Goal: Task Accomplishment & Management: Use online tool/utility

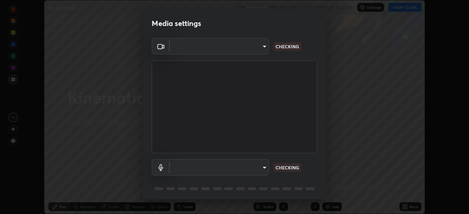
scroll to position [214, 469]
type input "134d1b19bf6860d587459906a7679876aeb3e381516b9be6bb745b9f97a347e3"
click at [261, 171] on body "Erase all Kinematics 47 Recording WAS SCHEDULED TO START AT 4:00 PM Settings ST…" at bounding box center [234, 107] width 469 height 214
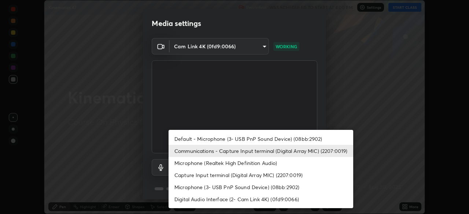
click at [287, 139] on li "Default - Microphone (3- USB PnP Sound Device) (08bb:2902)" at bounding box center [261, 139] width 185 height 12
type input "default"
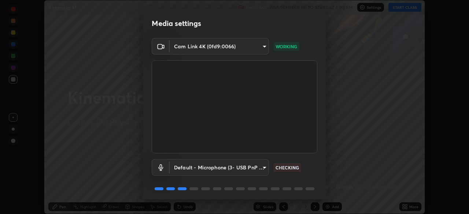
scroll to position [26, 0]
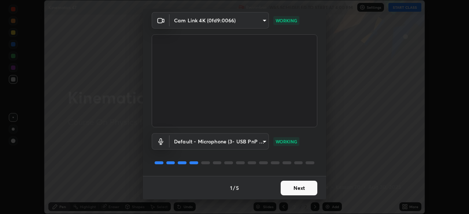
click at [315, 187] on button "Next" at bounding box center [299, 188] width 37 height 15
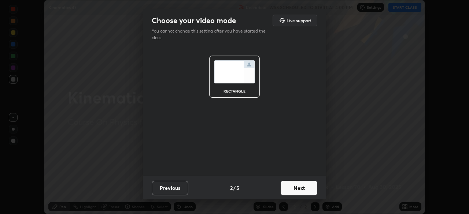
scroll to position [0, 0]
click at [311, 190] on button "Next" at bounding box center [299, 188] width 37 height 15
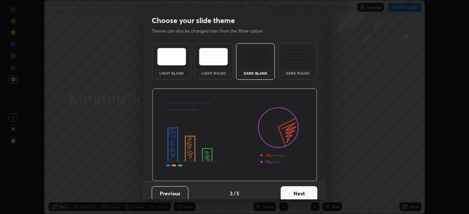
click at [315, 194] on button "Next" at bounding box center [299, 194] width 37 height 15
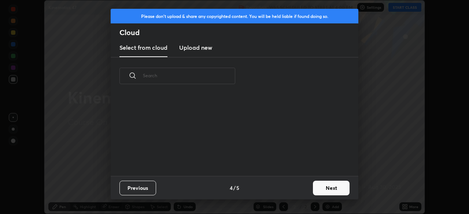
click at [324, 191] on button "Next" at bounding box center [331, 188] width 37 height 15
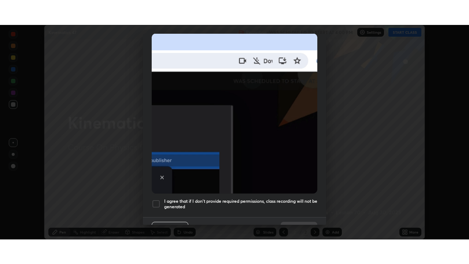
scroll to position [176, 0]
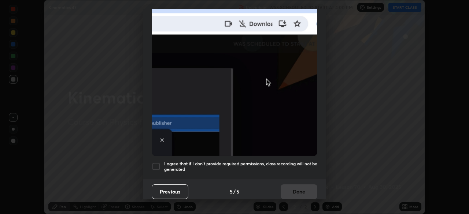
click at [157, 167] on div at bounding box center [156, 166] width 9 height 9
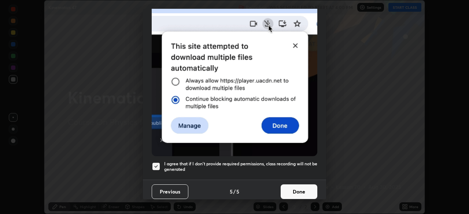
click at [286, 188] on button "Done" at bounding box center [299, 192] width 37 height 15
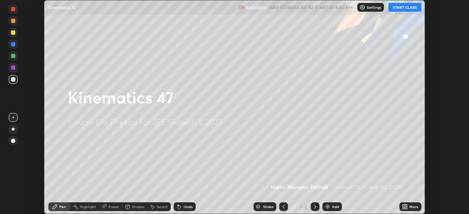
click at [407, 9] on button "START CLASS" at bounding box center [405, 7] width 33 height 9
click at [404, 208] on icon at bounding box center [404, 208] width 2 height 2
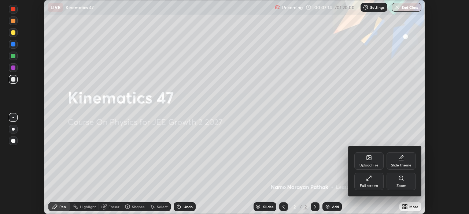
click at [376, 186] on div "Full screen" at bounding box center [369, 186] width 18 height 4
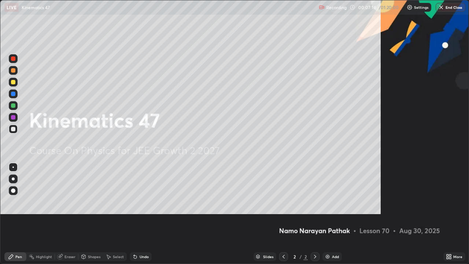
scroll to position [264, 469]
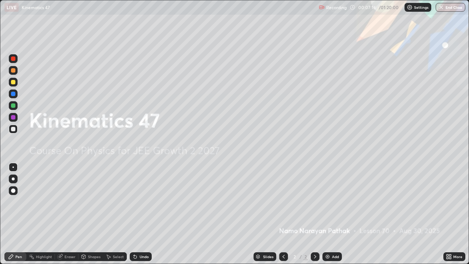
click at [325, 214] on img at bounding box center [328, 257] width 6 height 6
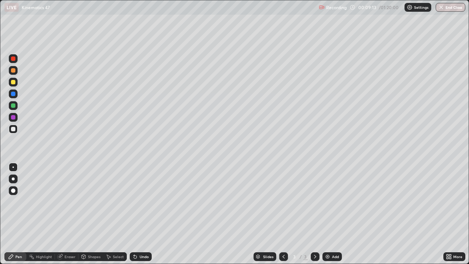
click at [18, 214] on div "Pen" at bounding box center [18, 257] width 7 height 4
click at [13, 72] on div at bounding box center [13, 70] width 4 height 4
click at [72, 214] on div "Eraser" at bounding box center [70, 257] width 11 height 4
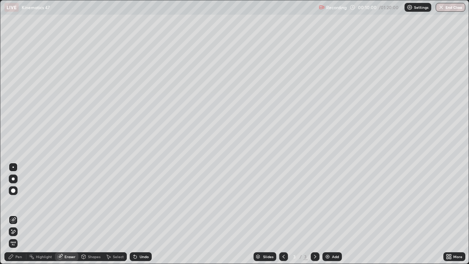
click at [21, 214] on div "Pen" at bounding box center [18, 257] width 7 height 4
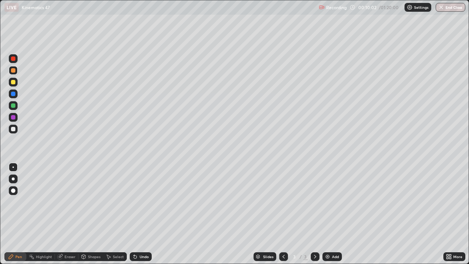
click at [14, 70] on div at bounding box center [13, 70] width 4 height 4
click at [13, 96] on div at bounding box center [13, 94] width 4 height 4
click at [14, 71] on div at bounding box center [13, 70] width 4 height 4
click at [328, 214] on img at bounding box center [328, 257] width 6 height 6
click at [329, 214] on img at bounding box center [328, 257] width 6 height 6
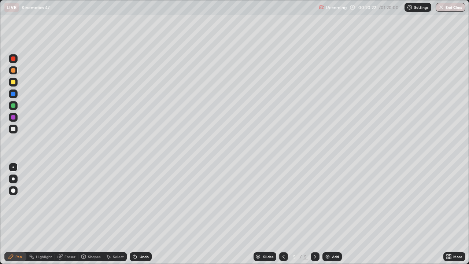
click at [13, 93] on div at bounding box center [13, 94] width 4 height 4
click at [14, 71] on div at bounding box center [13, 70] width 4 height 4
click at [14, 117] on div at bounding box center [13, 117] width 4 height 4
click at [14, 83] on div at bounding box center [13, 82] width 4 height 4
click at [14, 130] on div at bounding box center [13, 129] width 4 height 4
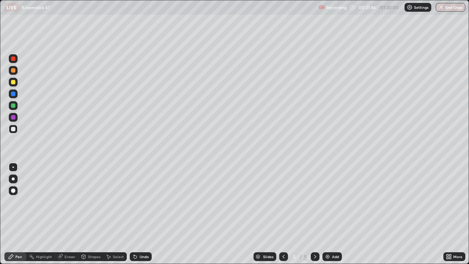
click at [15, 95] on div at bounding box center [13, 94] width 4 height 4
click at [327, 214] on img at bounding box center [328, 257] width 6 height 6
click at [14, 67] on div at bounding box center [13, 70] width 9 height 9
click at [13, 94] on div at bounding box center [13, 94] width 4 height 4
click at [14, 106] on div at bounding box center [13, 105] width 4 height 4
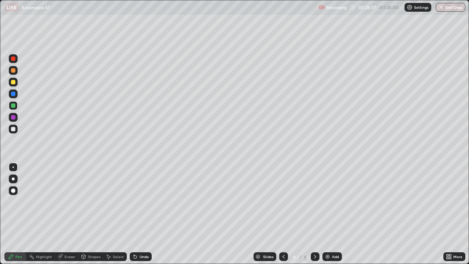
click at [14, 70] on div at bounding box center [13, 70] width 4 height 4
click at [15, 71] on div at bounding box center [13, 70] width 4 height 4
click at [14, 94] on div at bounding box center [13, 94] width 4 height 4
click at [14, 70] on div at bounding box center [13, 70] width 4 height 4
click at [284, 214] on icon at bounding box center [284, 257] width 6 height 6
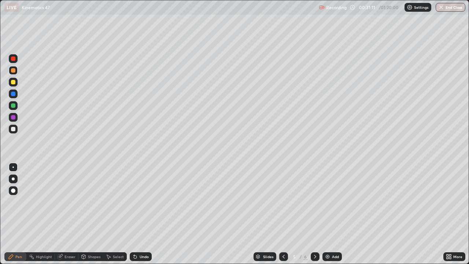
click at [315, 214] on icon at bounding box center [315, 257] width 6 height 6
click at [284, 214] on icon at bounding box center [284, 257] width 6 height 6
click at [315, 214] on icon at bounding box center [315, 257] width 6 height 6
click at [328, 214] on img at bounding box center [328, 257] width 6 height 6
click at [14, 94] on div at bounding box center [13, 94] width 4 height 4
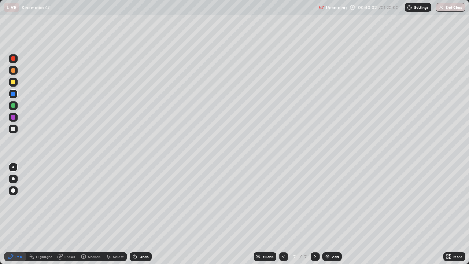
click at [283, 214] on icon at bounding box center [284, 257] width 6 height 6
click at [314, 214] on icon at bounding box center [315, 257] width 6 height 6
click at [15, 106] on div at bounding box center [13, 105] width 4 height 4
click at [14, 72] on div at bounding box center [13, 70] width 4 height 4
click at [329, 214] on img at bounding box center [328, 257] width 6 height 6
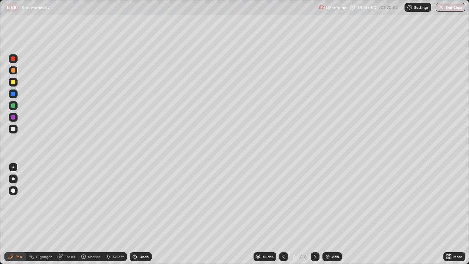
click at [283, 214] on icon at bounding box center [284, 257] width 2 height 4
click at [314, 214] on icon at bounding box center [315, 257] width 6 height 6
click at [14, 95] on div at bounding box center [13, 94] width 4 height 4
click at [14, 118] on div at bounding box center [13, 117] width 4 height 4
click at [15, 93] on div at bounding box center [13, 94] width 4 height 4
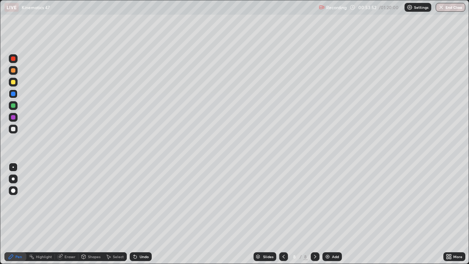
click at [13, 118] on div at bounding box center [13, 117] width 4 height 4
click at [14, 71] on div at bounding box center [13, 70] width 4 height 4
click at [16, 109] on div at bounding box center [13, 105] width 9 height 9
click at [282, 214] on icon at bounding box center [284, 257] width 6 height 6
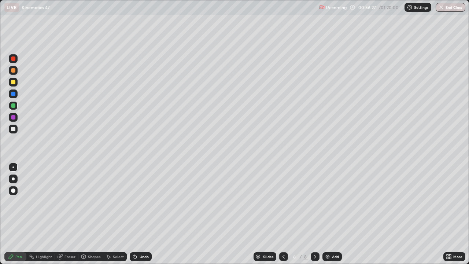
click at [283, 214] on icon at bounding box center [284, 257] width 6 height 6
click at [314, 214] on icon at bounding box center [315, 257] width 6 height 6
click at [315, 214] on icon at bounding box center [315, 257] width 6 height 6
click at [313, 214] on icon at bounding box center [315, 257] width 6 height 6
click at [14, 72] on div at bounding box center [13, 70] width 4 height 4
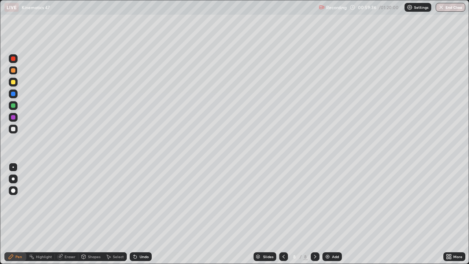
click at [329, 214] on img at bounding box center [328, 257] width 6 height 6
click at [14, 94] on div at bounding box center [13, 94] width 4 height 4
click at [13, 71] on div at bounding box center [13, 70] width 4 height 4
click at [15, 116] on div at bounding box center [13, 117] width 4 height 4
click at [12, 71] on div at bounding box center [13, 70] width 4 height 4
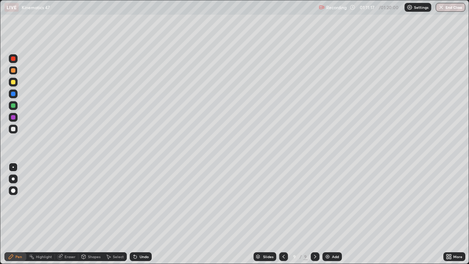
click at [447, 5] on button "End Class" at bounding box center [451, 7] width 30 height 9
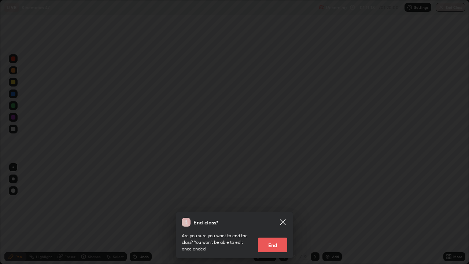
click at [275, 214] on button "End" at bounding box center [272, 245] width 29 height 15
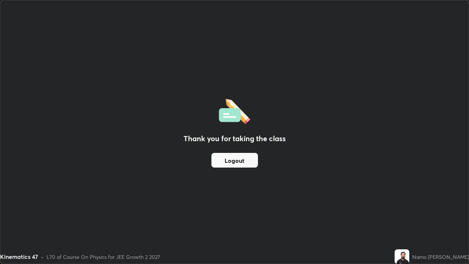
click at [246, 161] on button "Logout" at bounding box center [235, 160] width 47 height 15
